Goal: Task Accomplishment & Management: Manage account settings

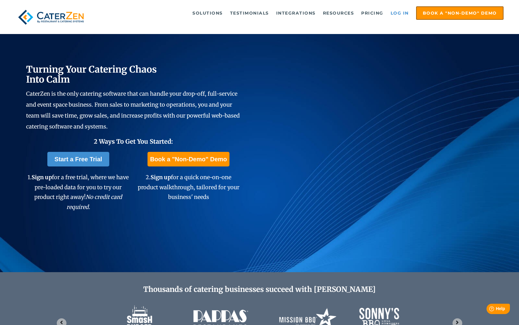
click at [399, 11] on link "Log in" at bounding box center [399, 13] width 24 height 12
click at [400, 15] on link "Log in" at bounding box center [399, 13] width 24 height 12
click at [395, 13] on link "Log in" at bounding box center [399, 13] width 24 height 12
click at [394, 12] on link "Log in" at bounding box center [399, 13] width 24 height 12
